Goal: Find specific page/section

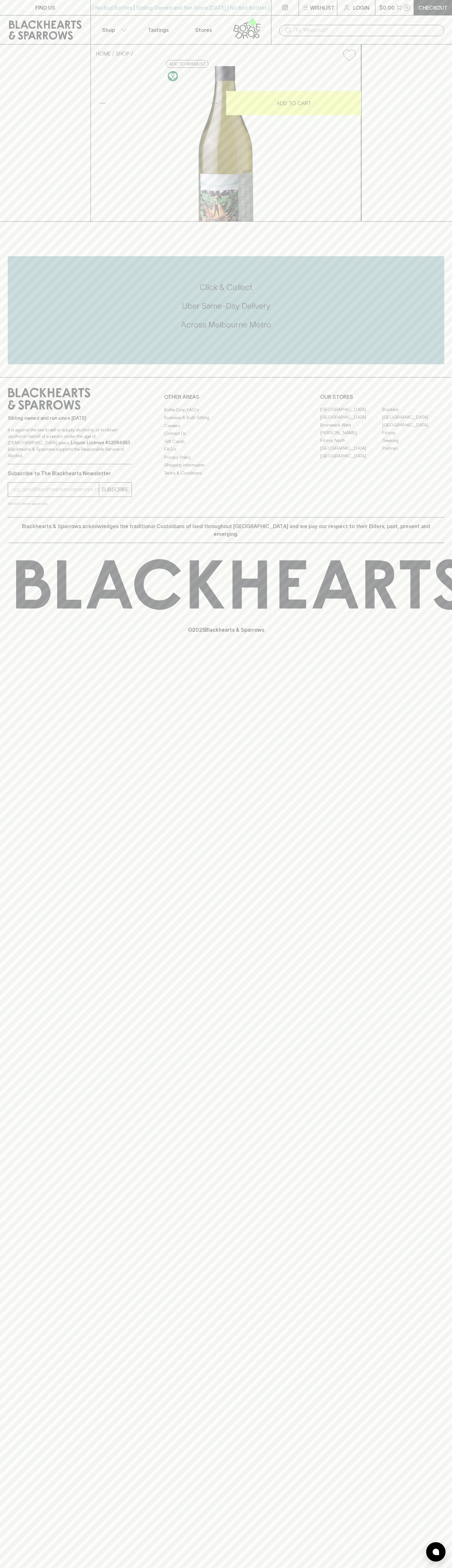
click at [57, 2] on link "FIND US" at bounding box center [45, 7] width 90 height 15
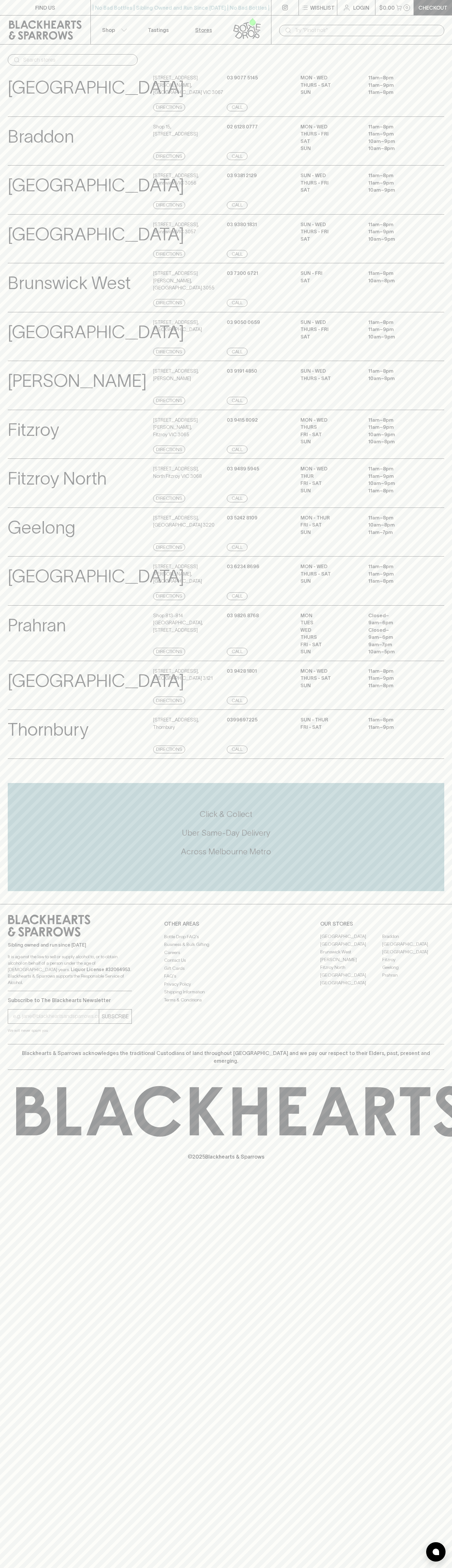
click at [41, 1567] on html "FIND US | No Bad Bottles | Sibling Owned and Run Since [DATE] | No Bad Bottles …" at bounding box center [226, 784] width 452 height 1568
click at [21, 43] on link at bounding box center [45, 30] width 90 height 29
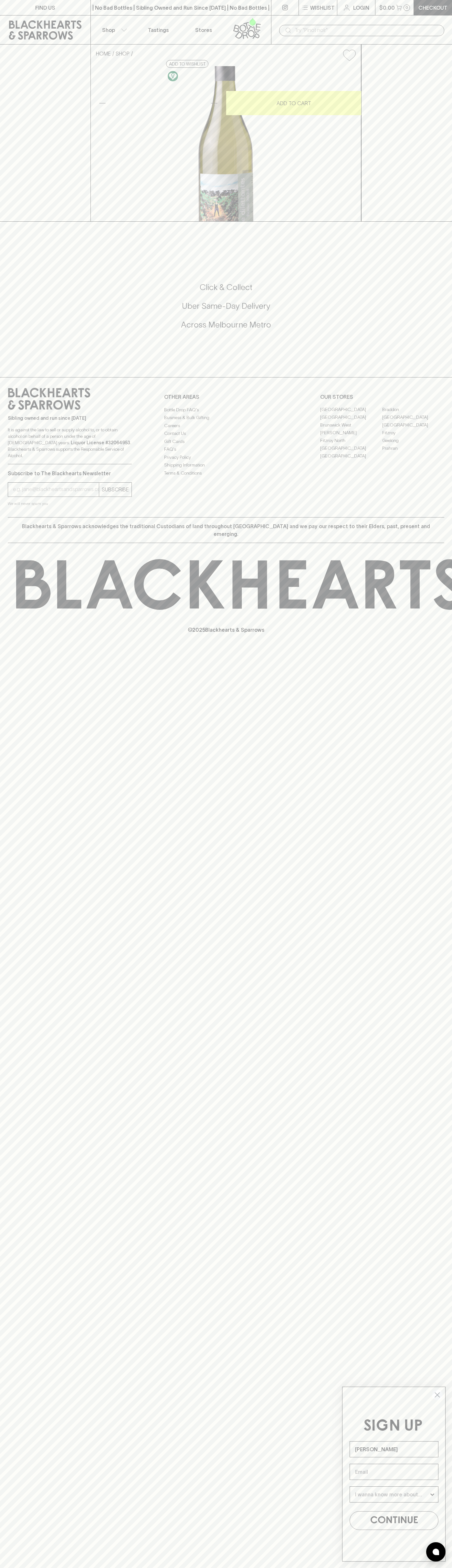
type input "[PERSON_NAME]"
